Goal: Information Seeking & Learning: Learn about a topic

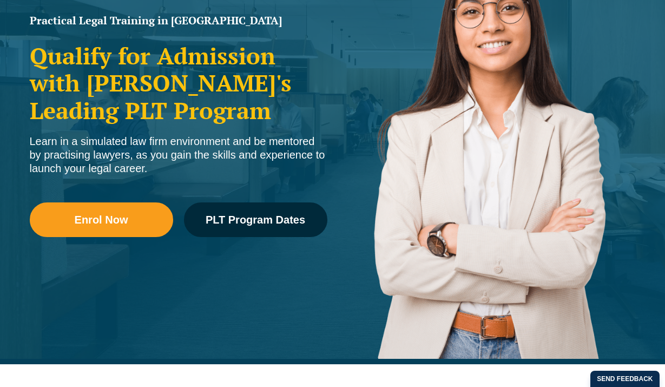
scroll to position [189, 0]
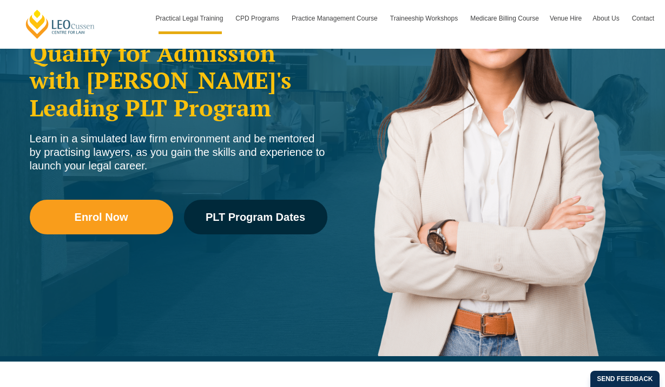
click at [222, 238] on div "Enrol Now PLT Program Dates" at bounding box center [178, 222] width 297 height 78
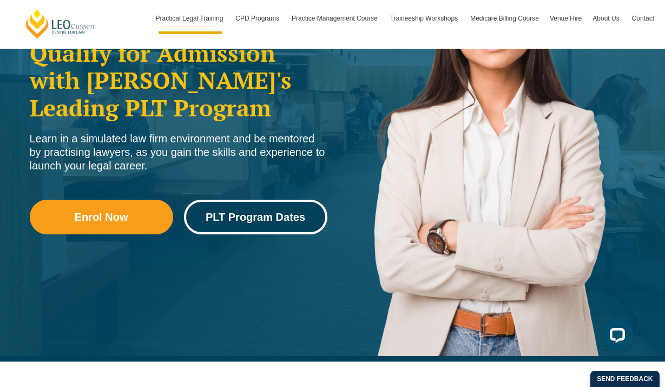
click at [225, 221] on span "PLT Program Dates" at bounding box center [254, 216] width 99 height 11
